Goal: Navigation & Orientation: Find specific page/section

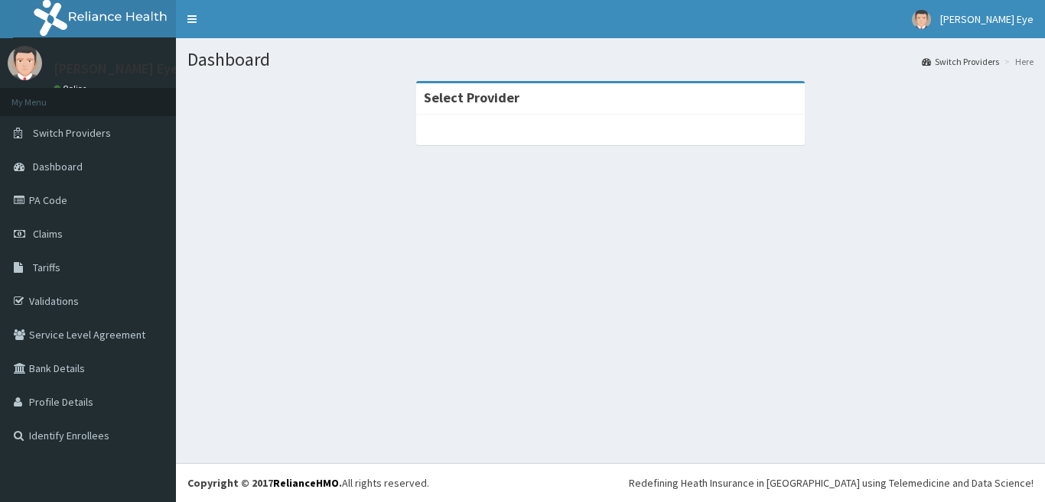
click at [69, 200] on link "PA Code" at bounding box center [88, 201] width 176 height 34
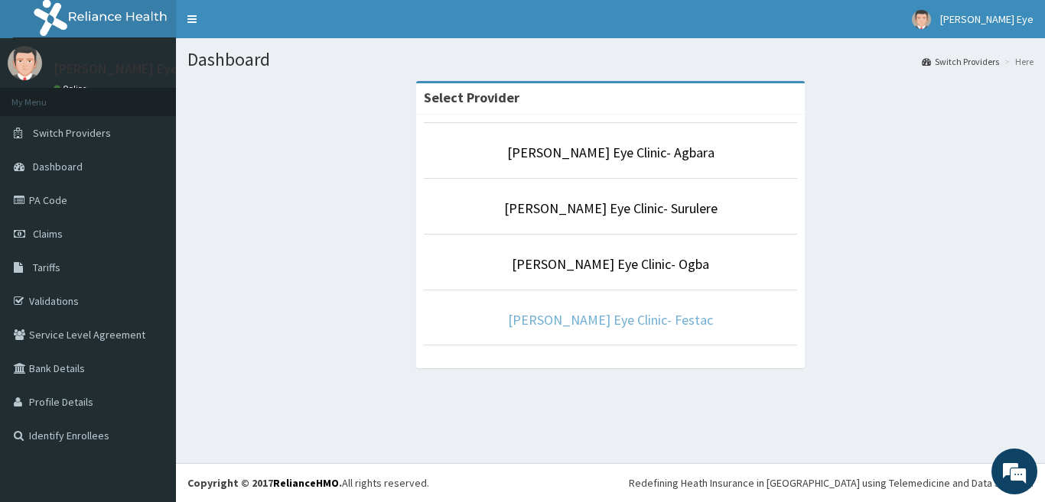
click at [642, 320] on link "[PERSON_NAME] Eye Clinic- Festac" at bounding box center [610, 320] width 205 height 18
